Goal: Task Accomplishment & Management: Use online tool/utility

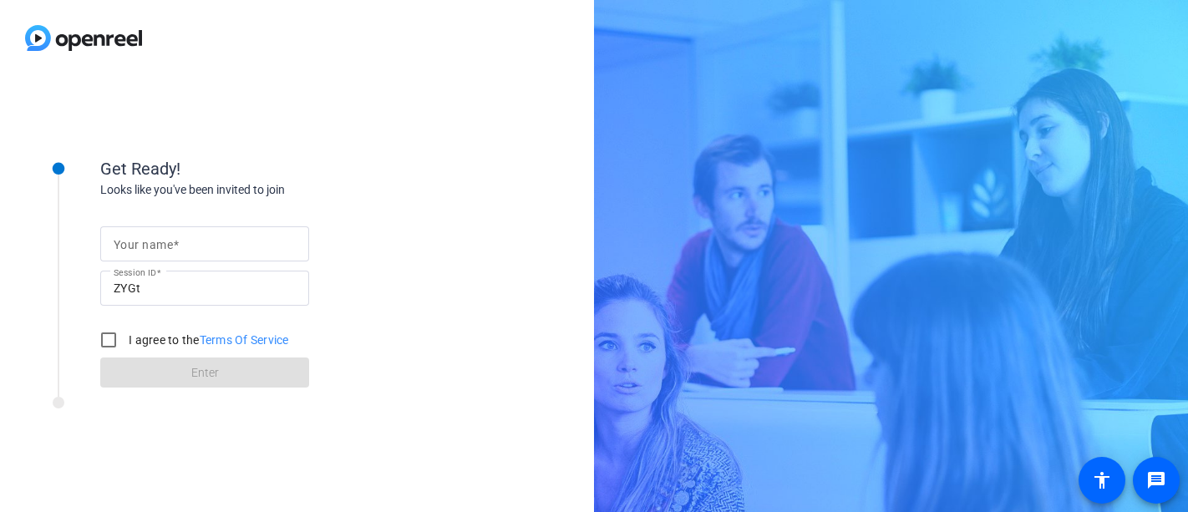
click at [134, 245] on mat-label "Your name" at bounding box center [143, 244] width 59 height 13
click at [134, 245] on input "Your name" at bounding box center [205, 244] width 182 height 20
type input "[PERSON_NAME]"
click at [104, 338] on input "I agree to the Terms Of Service" at bounding box center [108, 339] width 33 height 33
checkbox input "true"
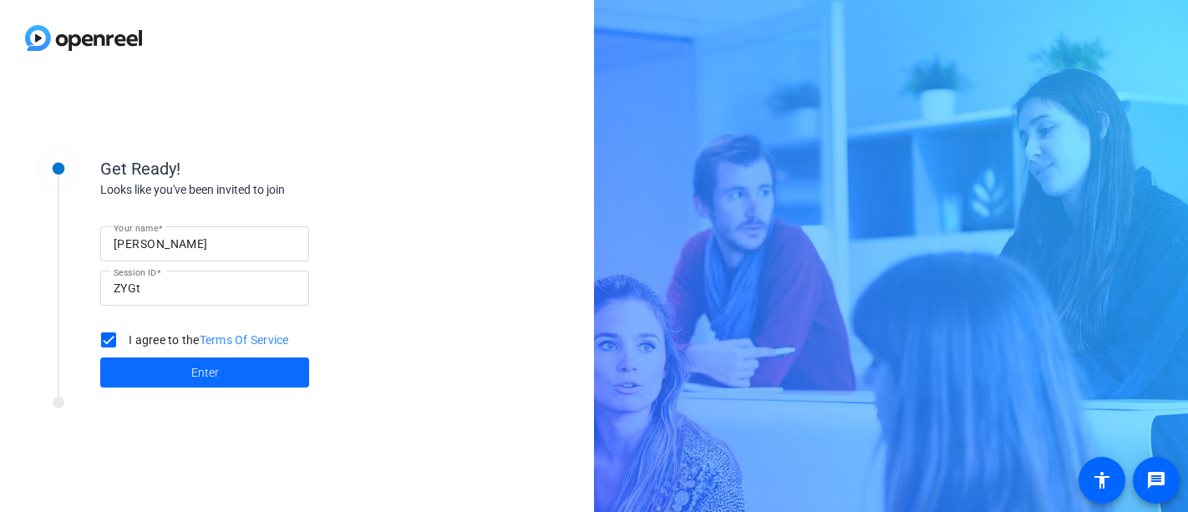
click at [193, 368] on span "Enter" at bounding box center [205, 373] width 28 height 18
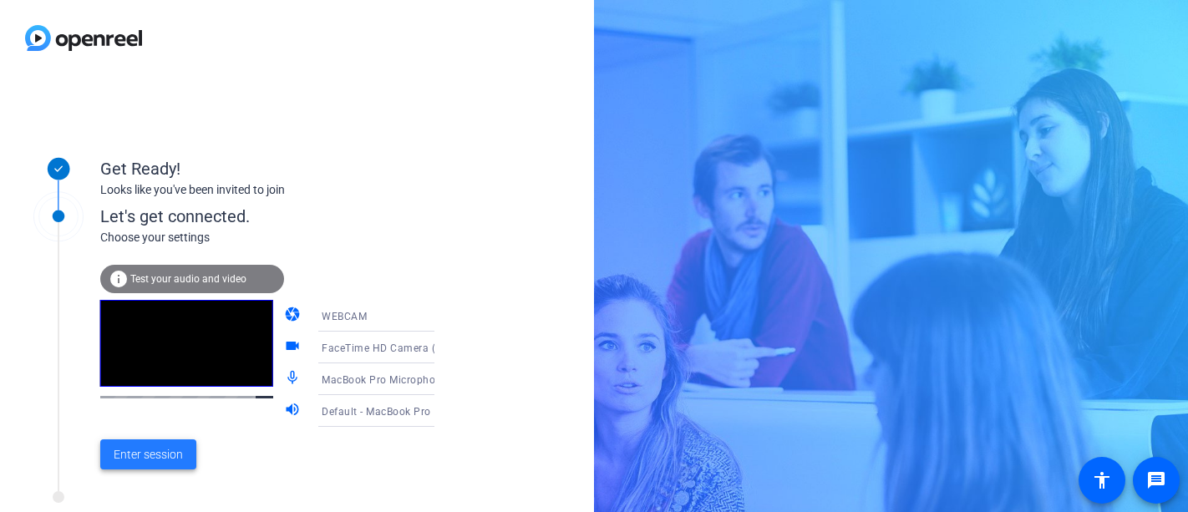
click at [157, 455] on span "Enter session" at bounding box center [148, 455] width 69 height 18
